Goal: Information Seeking & Learning: Learn about a topic

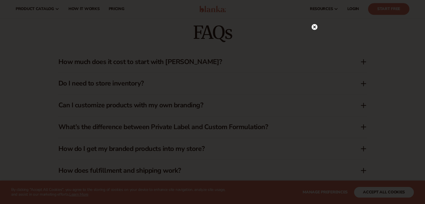
scroll to position [475, 0]
click at [313, 39] on icon at bounding box center [314, 38] width 3 height 3
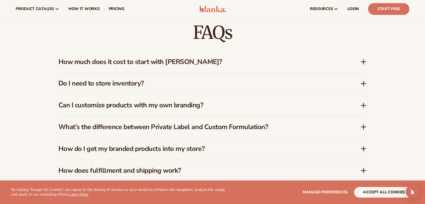
click at [361, 62] on icon at bounding box center [363, 61] width 7 height 7
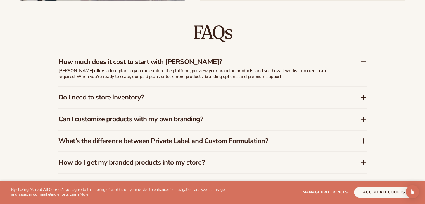
scroll to position [0, 0]
click at [118, 98] on h3 "Do I need to store inventory?" at bounding box center [200, 97] width 285 height 8
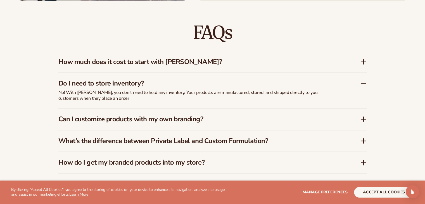
click at [123, 119] on h3 "Can I customize products with my own branding?" at bounding box center [200, 119] width 285 height 8
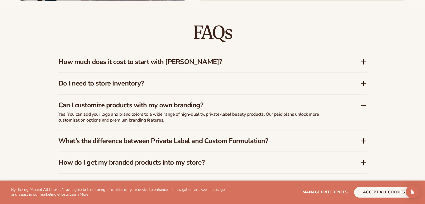
scroll to position [860, 0]
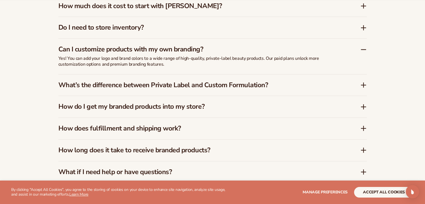
click at [137, 108] on h3 "How do I get my branded products into my store?" at bounding box center [200, 106] width 285 height 8
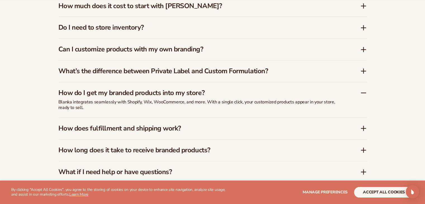
click at [141, 128] on h3 "How does fulfillment and shipping work?" at bounding box center [200, 128] width 285 height 8
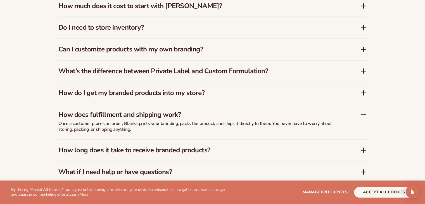
scroll to position [943, 0]
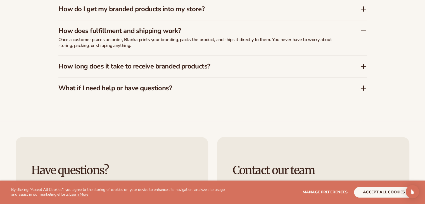
click at [162, 65] on h3 "How long does it take to receive branded products?" at bounding box center [200, 66] width 285 height 8
